Goal: Task Accomplishment & Management: Use online tool/utility

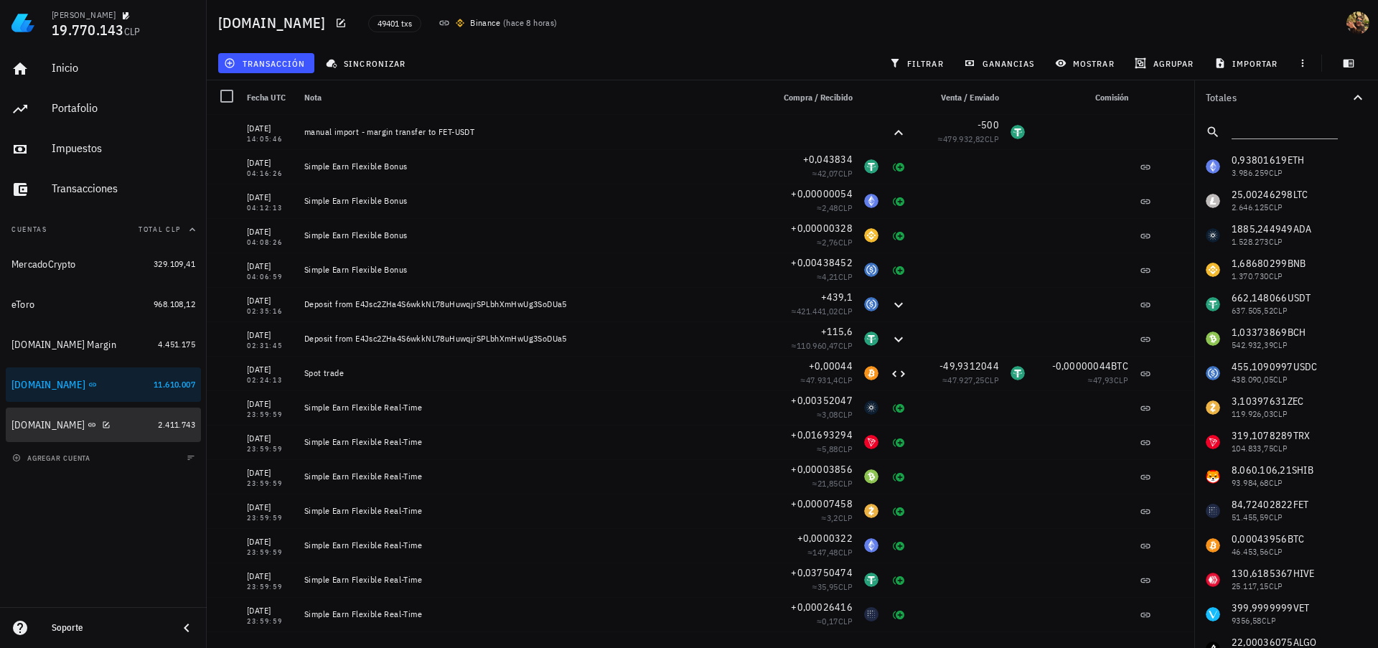
click at [37, 425] on div "[DOMAIN_NAME]" at bounding box center [47, 425] width 73 height 12
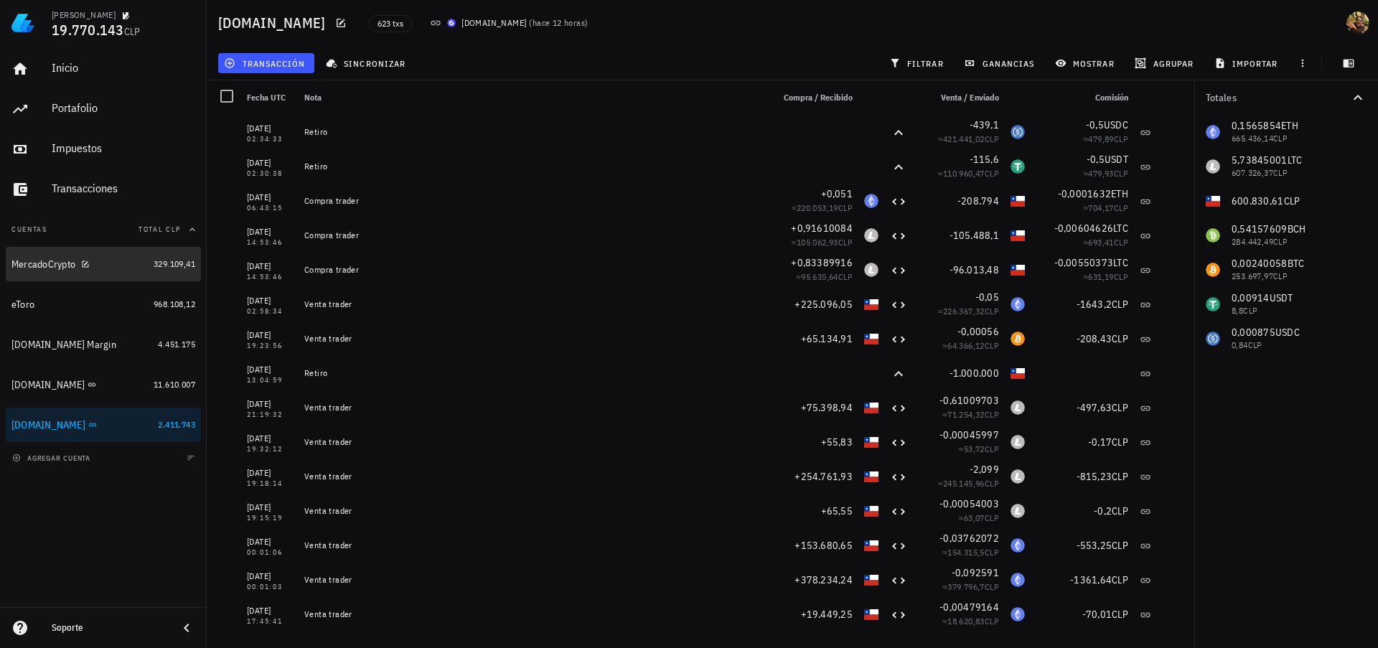
click at [57, 264] on div "MercadoCrypto" at bounding box center [43, 264] width 64 height 12
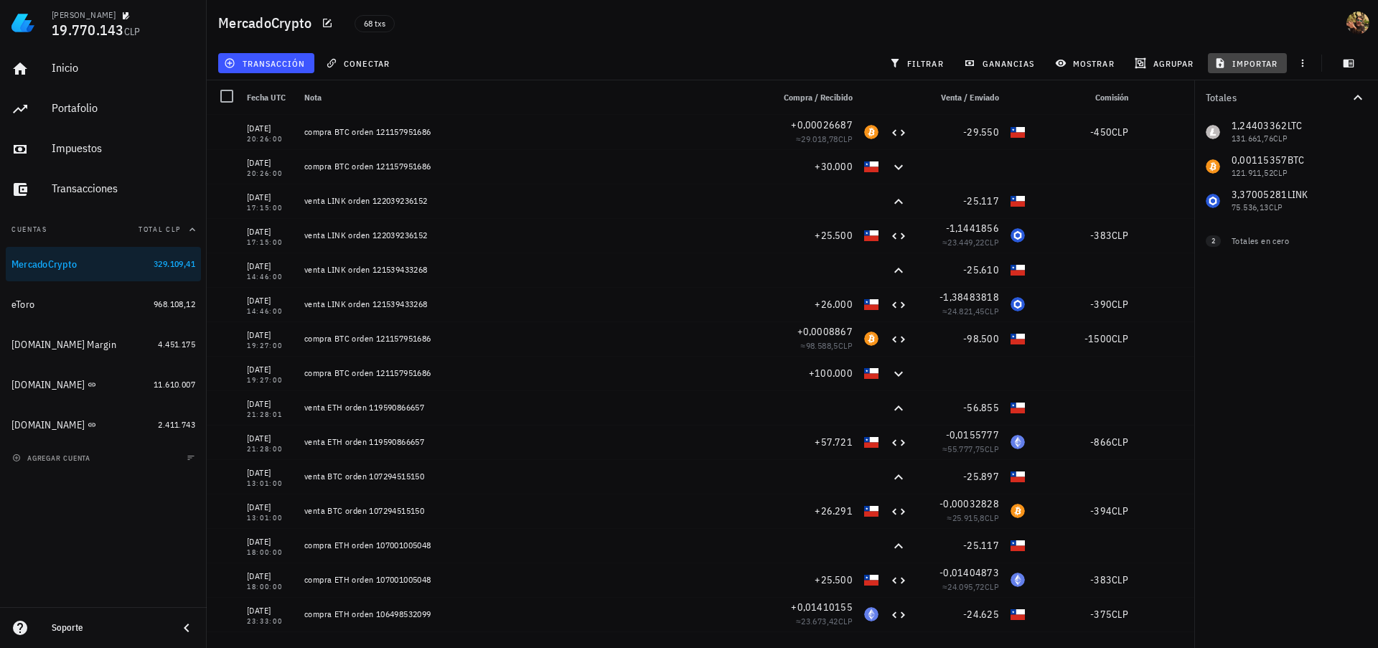
click at [1237, 62] on span "importar" at bounding box center [1247, 62] width 61 height 11
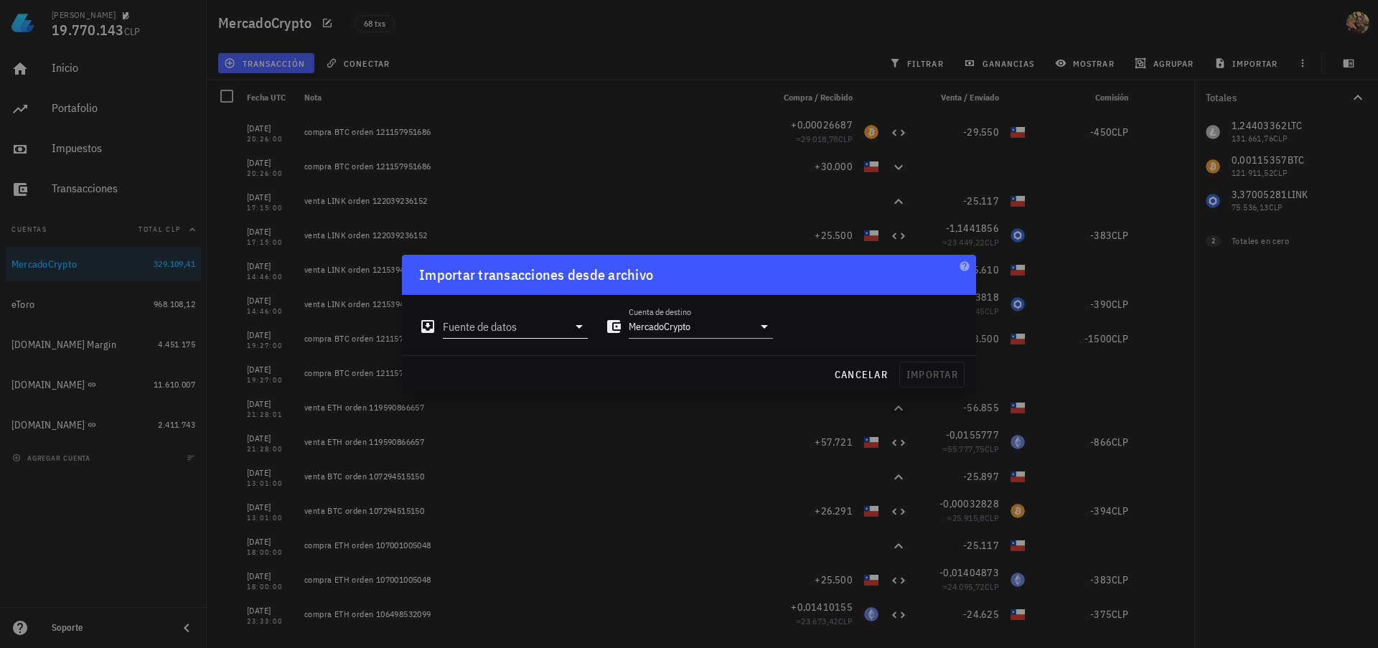
click at [476, 334] on input "Fuente de datos" at bounding box center [505, 326] width 125 height 23
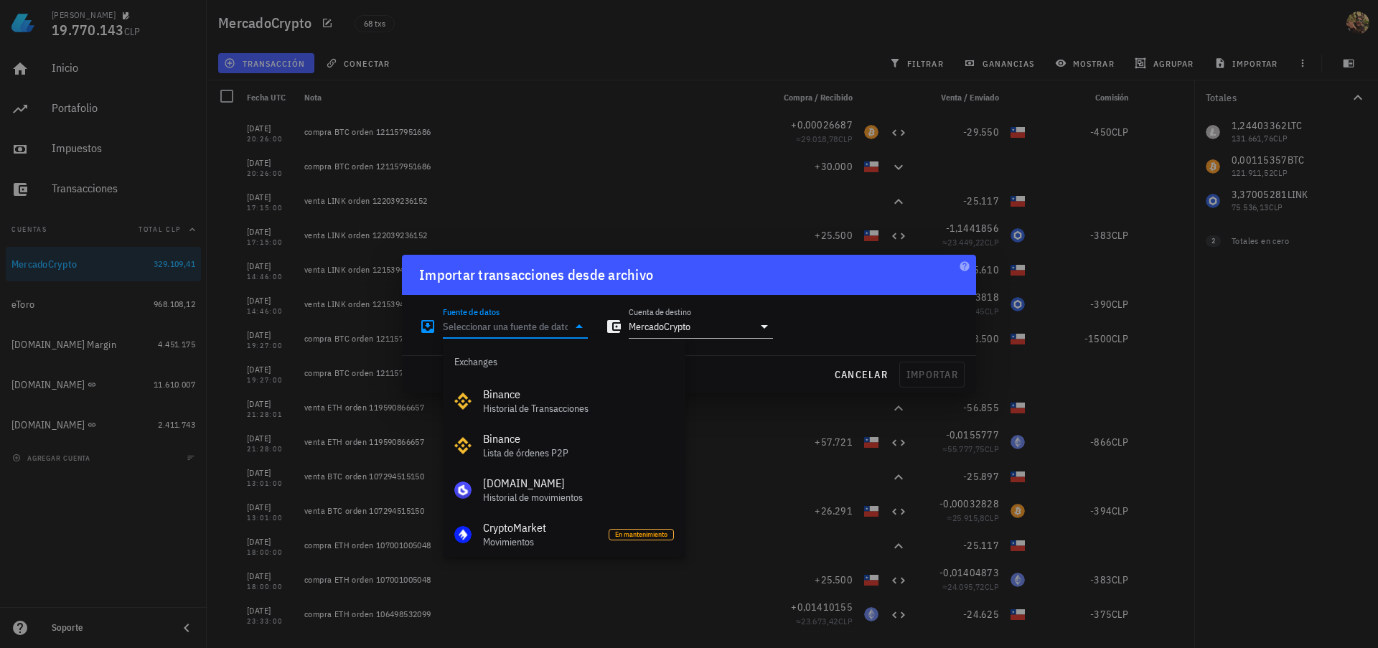
scroll to position [598, 0]
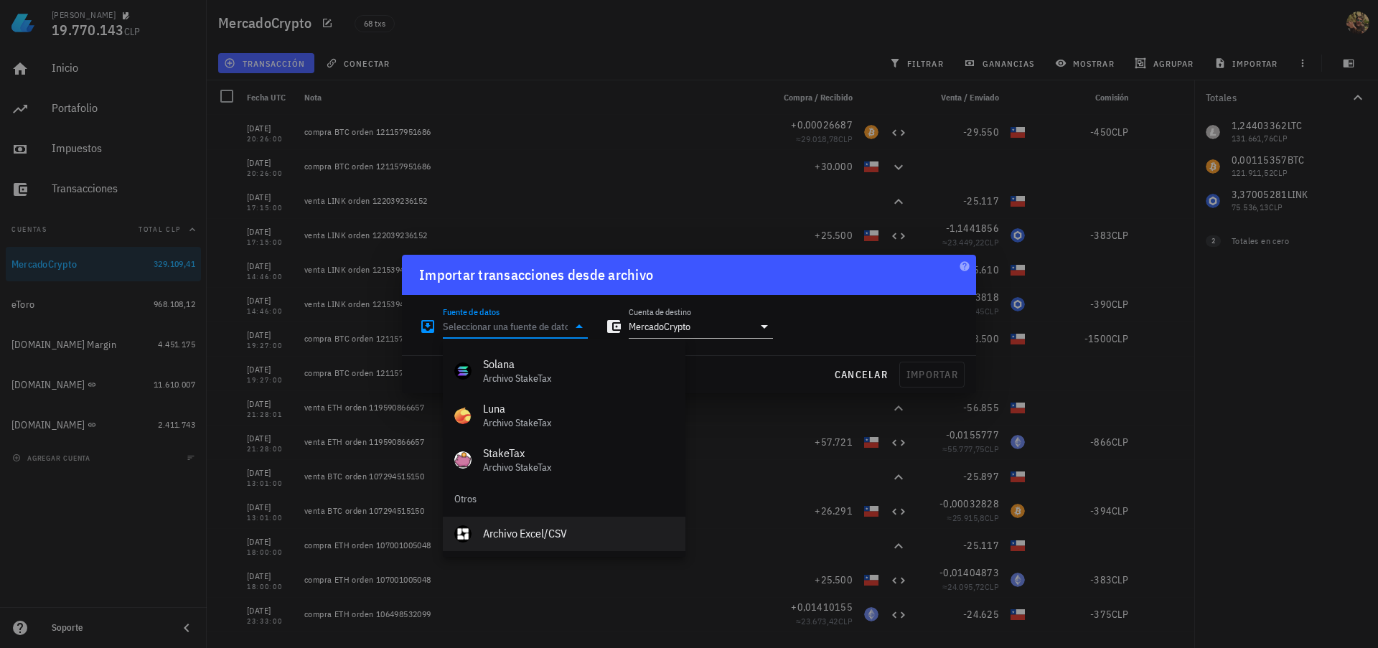
click at [512, 529] on div "Archivo Excel/CSV" at bounding box center [578, 534] width 191 height 14
type input "Archivo Excel/CSV"
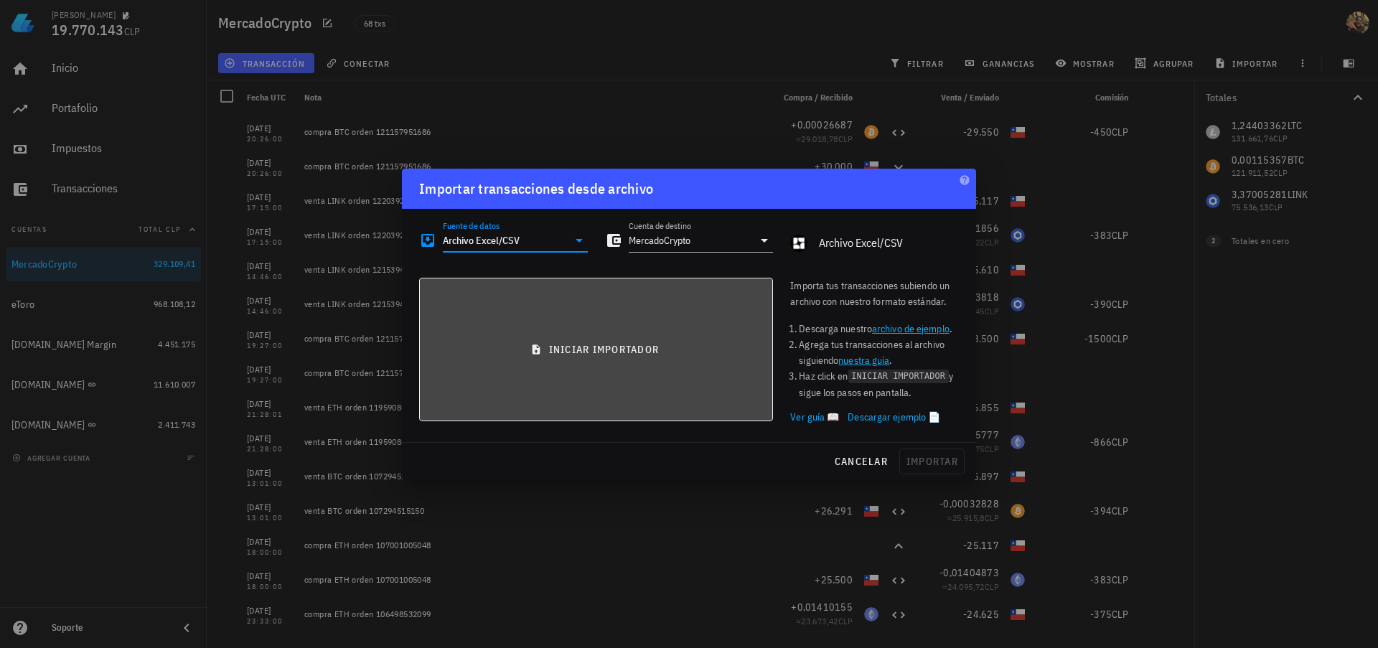
click at [608, 347] on span "iniciar importador" at bounding box center [595, 349] width 329 height 13
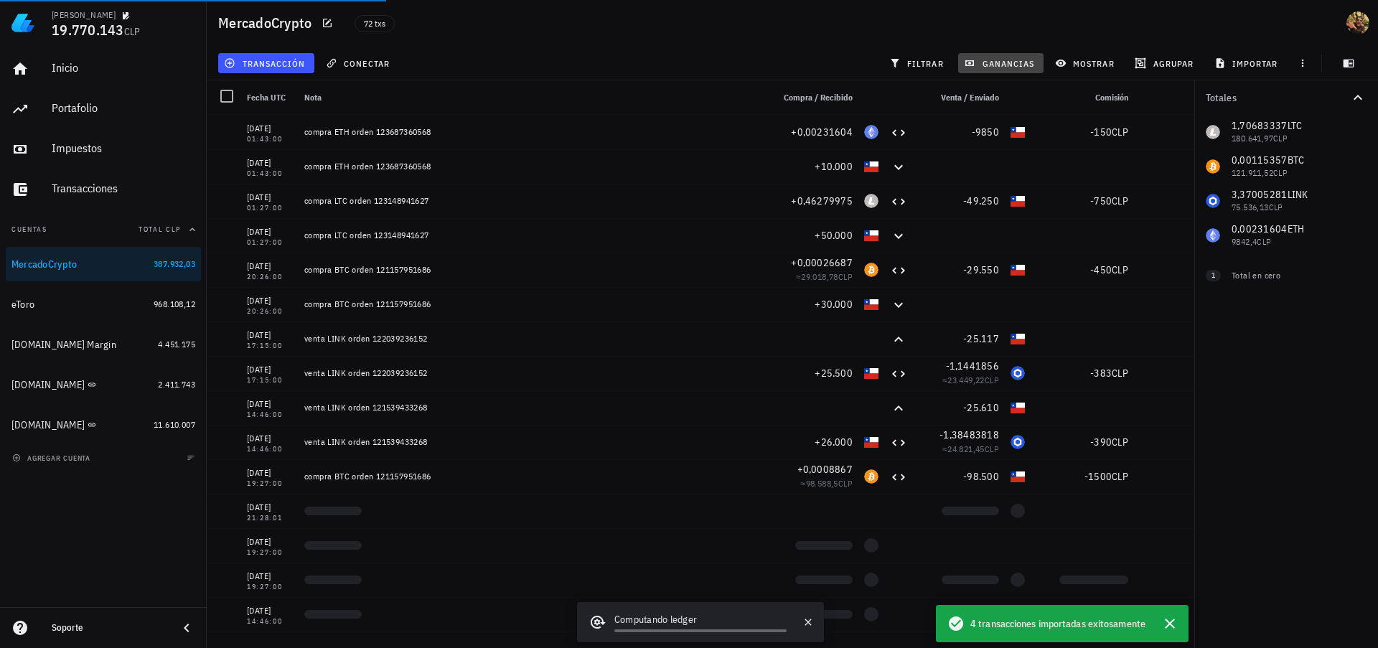
click at [1004, 65] on span "ganancias" at bounding box center [999, 62] width 67 height 11
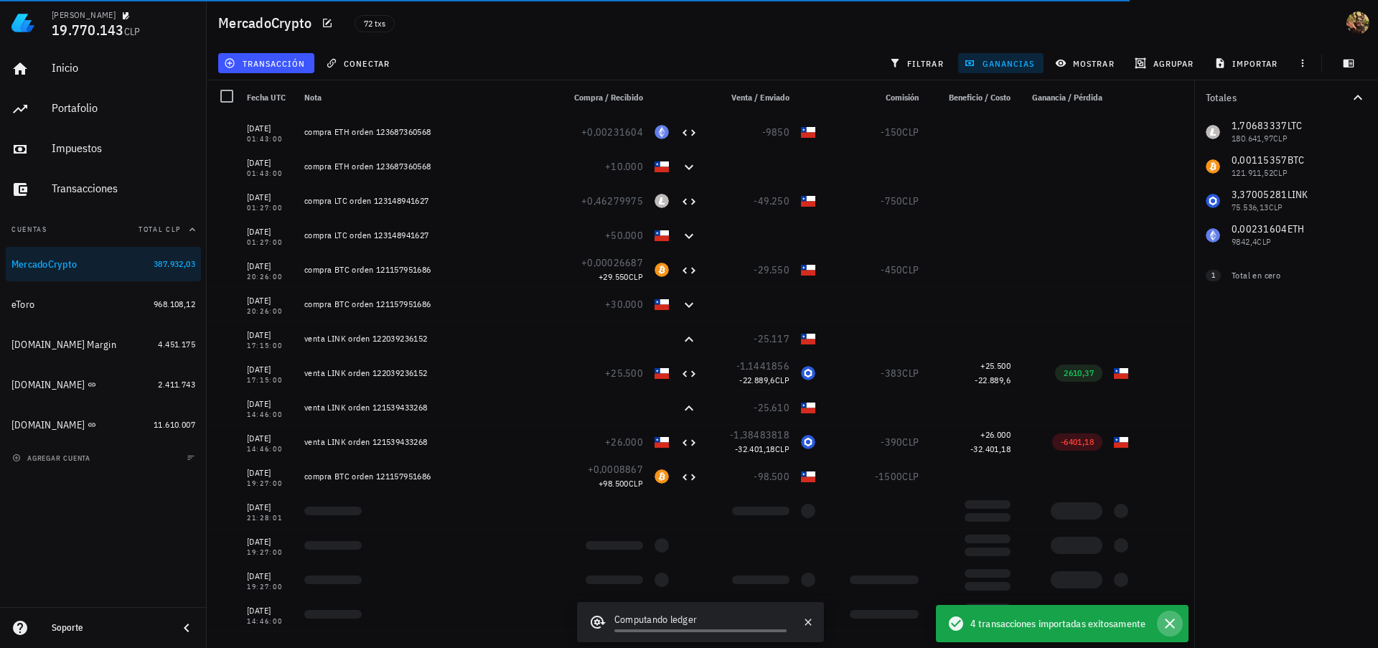
click at [1169, 623] on icon "button" at bounding box center [1169, 623] width 10 height 10
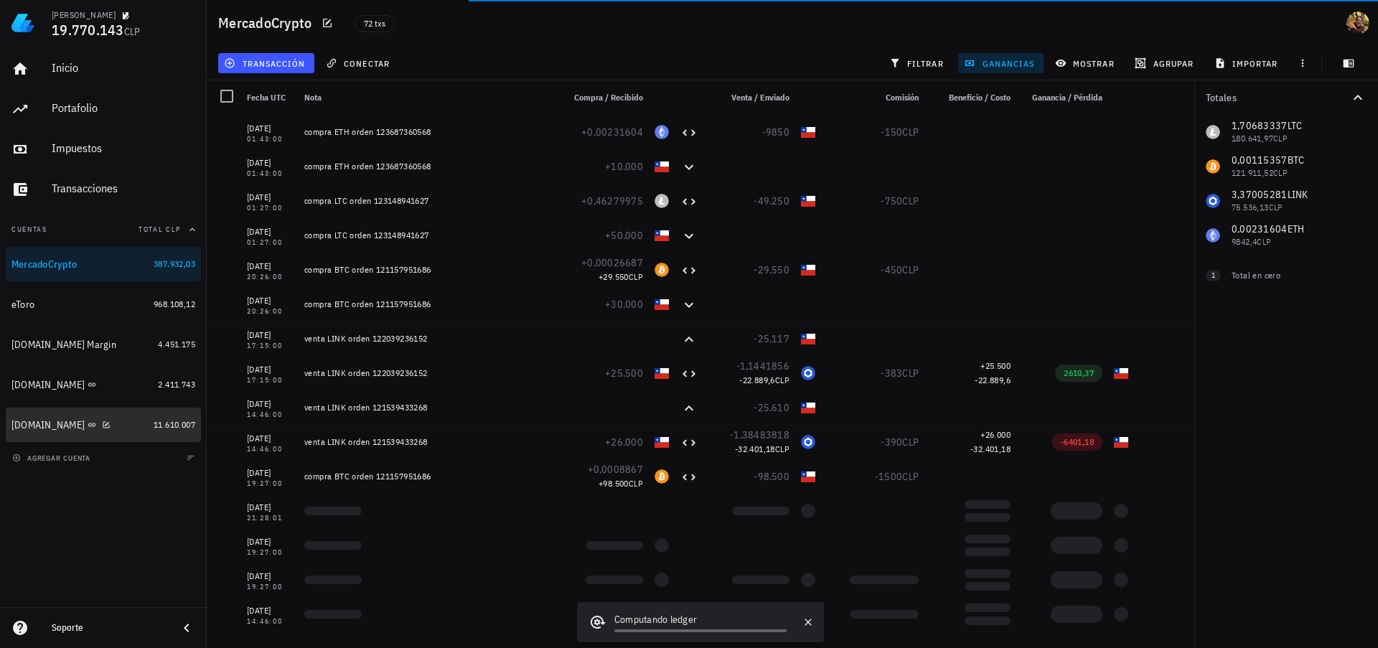
click at [32, 425] on div "[DOMAIN_NAME]" at bounding box center [47, 425] width 73 height 12
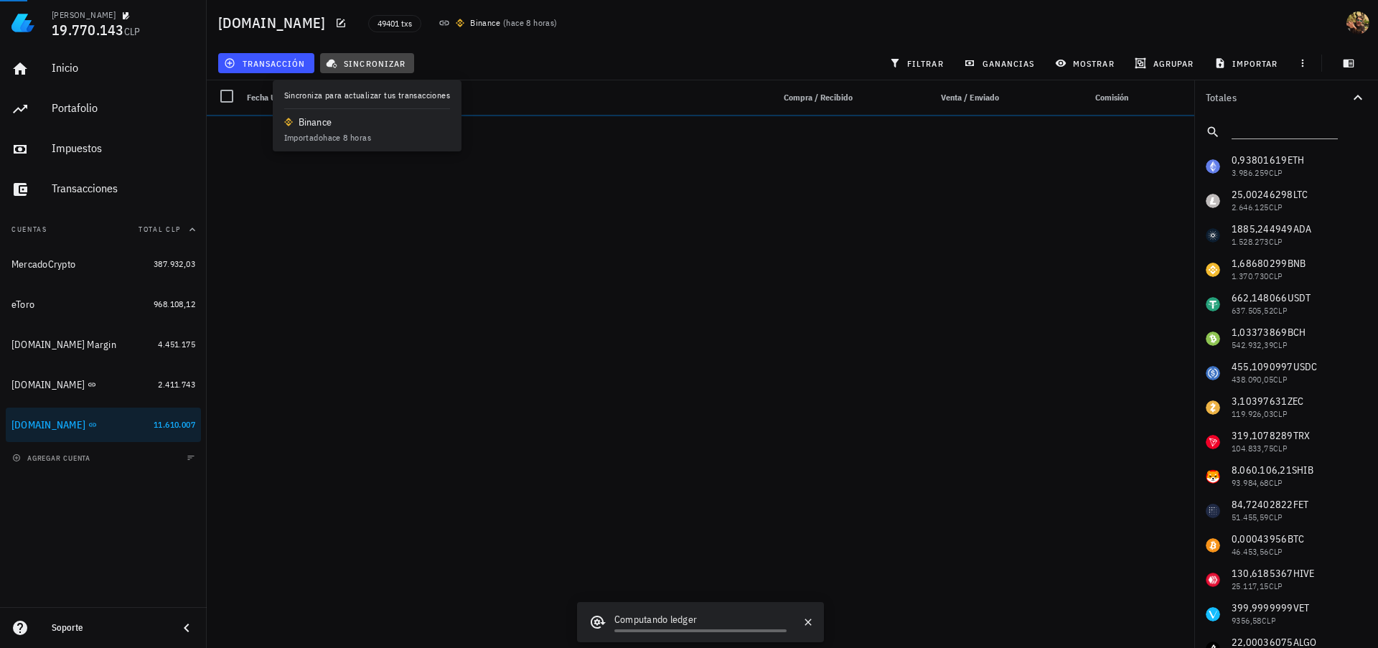
click at [386, 61] on span "sincronizar" at bounding box center [367, 62] width 77 height 11
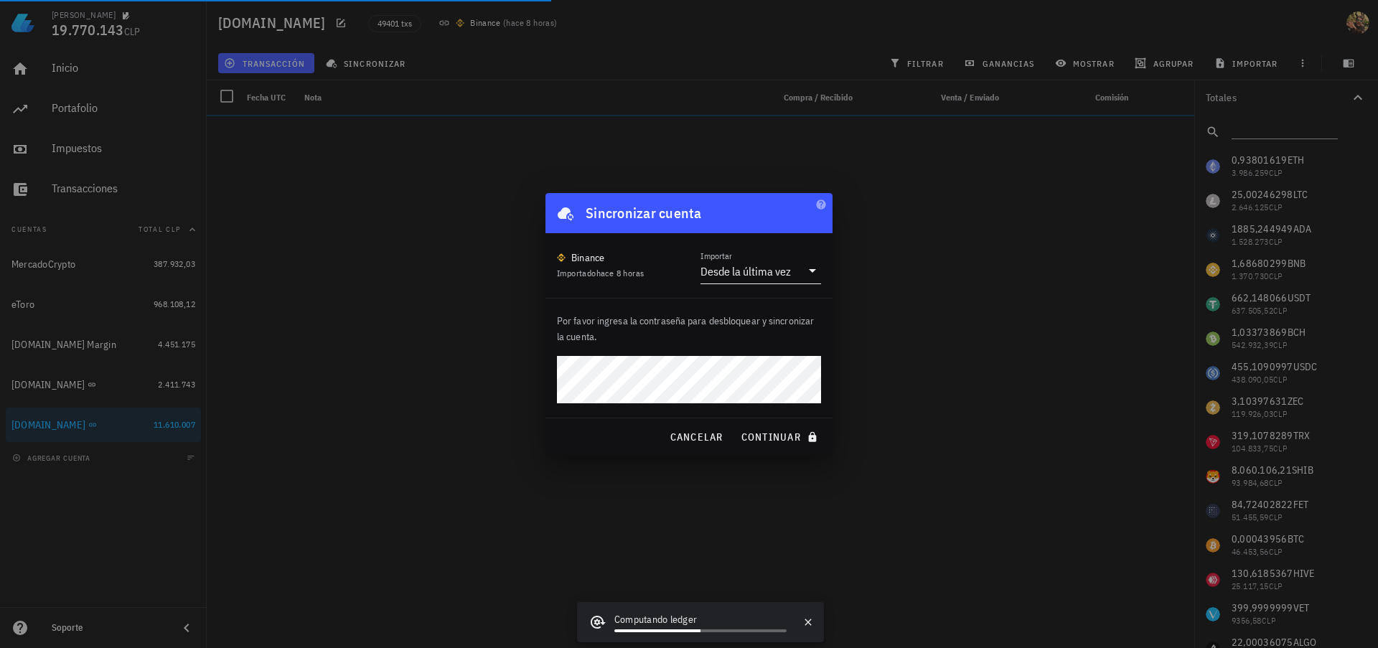
click at [764, 275] on div "Desde la última vez" at bounding box center [745, 271] width 90 height 14
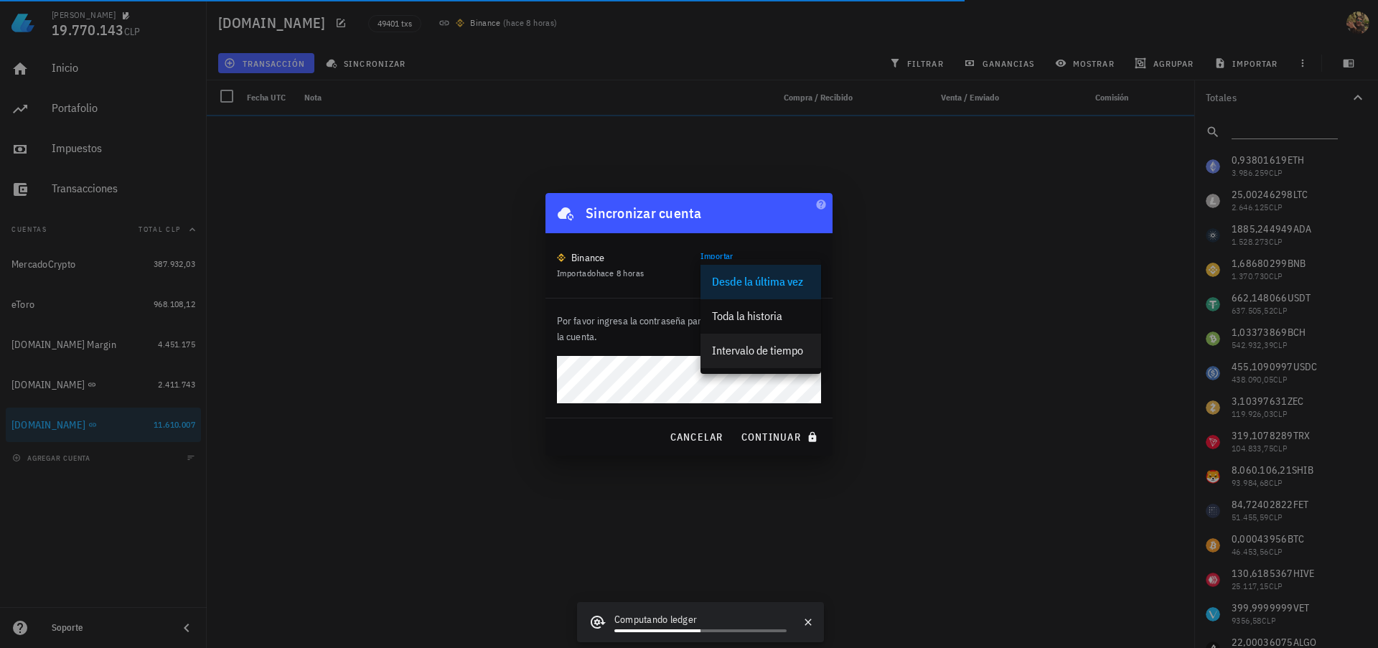
click at [770, 344] on div "Intervalo de tiempo" at bounding box center [761, 351] width 98 height 14
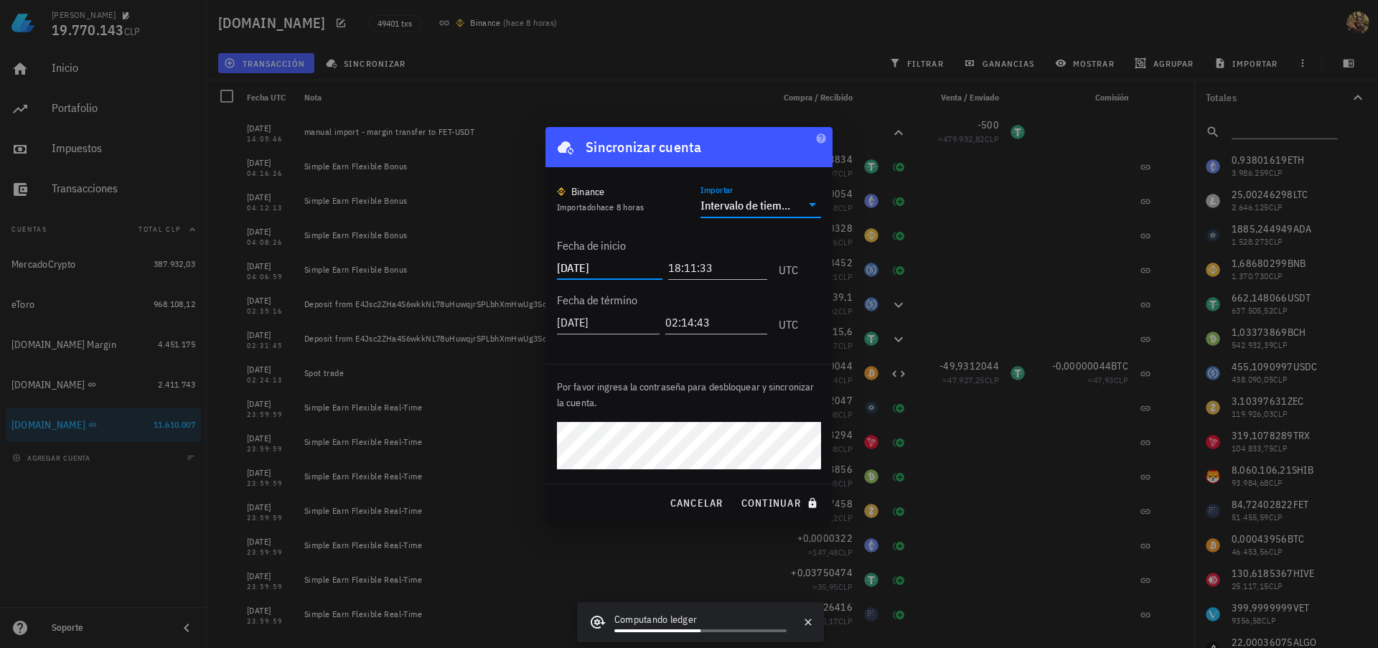
drag, startPoint x: 576, startPoint y: 270, endPoint x: 641, endPoint y: 271, distance: 65.3
click at [641, 271] on input "[DATE]" at bounding box center [609, 267] width 105 height 23
type input "[DATE]"
click at [787, 500] on span "continuar" at bounding box center [780, 502] width 80 height 13
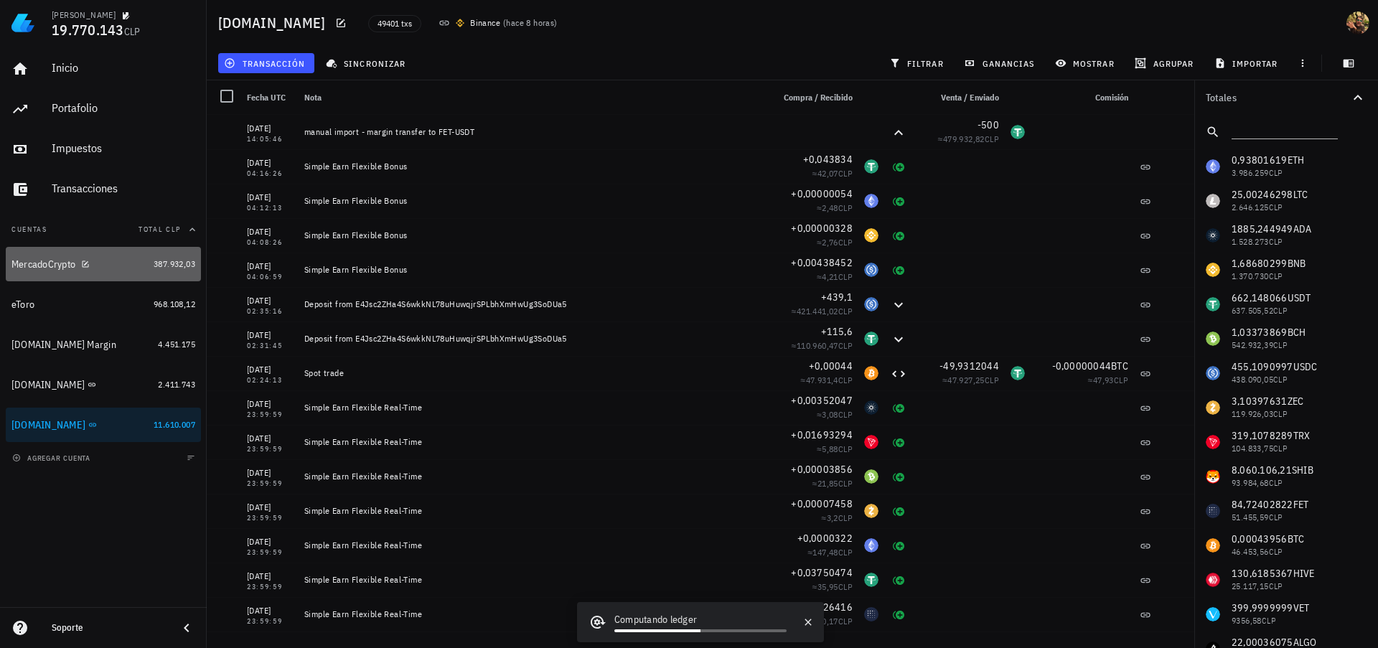
click at [50, 273] on div "MercadoCrypto" at bounding box center [79, 264] width 136 height 31
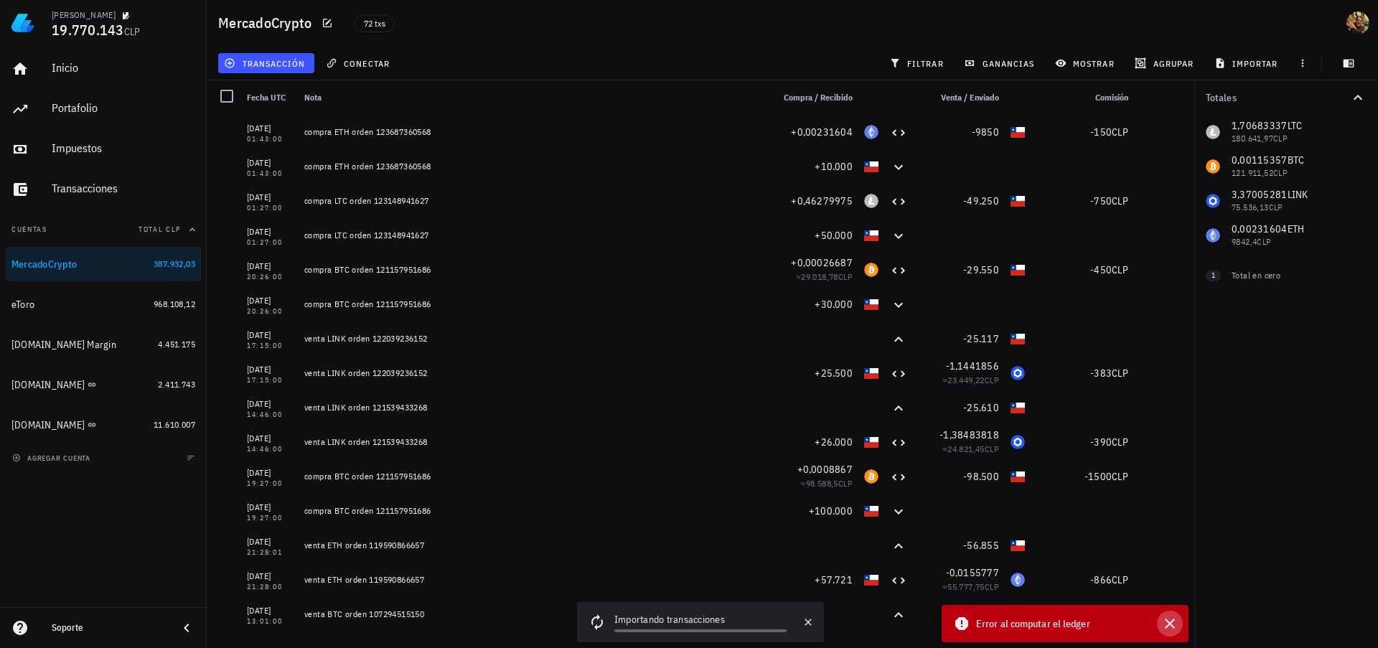
click at [1164, 623] on icon "button" at bounding box center [1169, 623] width 17 height 17
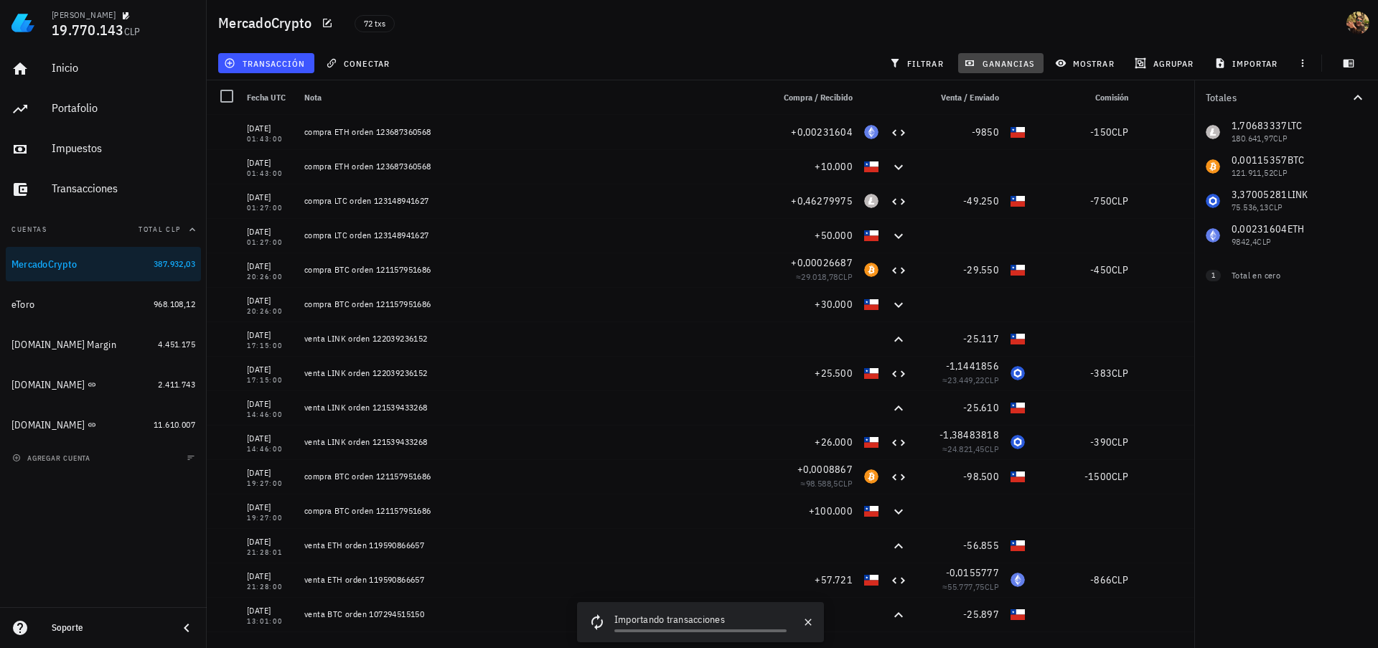
click at [1014, 58] on span "ganancias" at bounding box center [999, 62] width 67 height 11
